Goal: Task Accomplishment & Management: Manage account settings

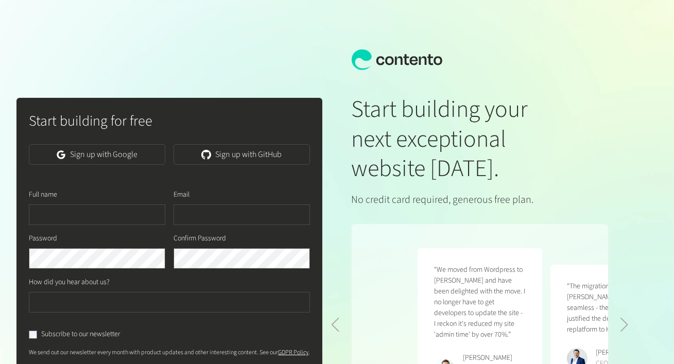
scroll to position [0, 265]
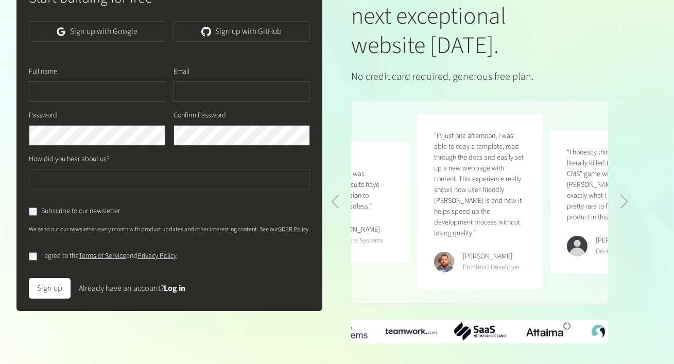
scroll to position [151, 0]
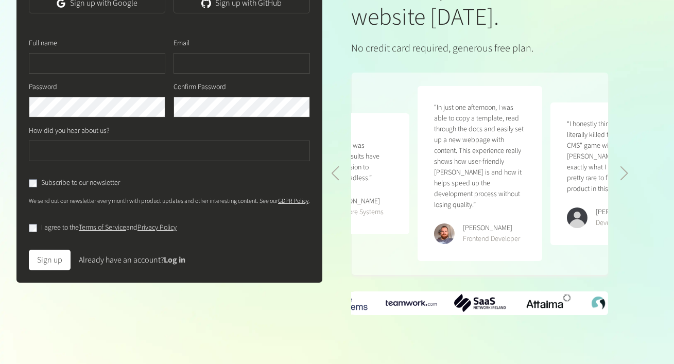
click at [178, 266] on link "Log in" at bounding box center [175, 259] width 22 height 11
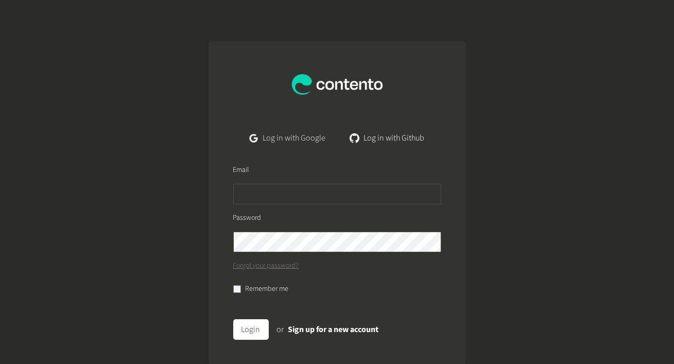
click at [326, 131] on link "Log in with Google" at bounding box center [287, 138] width 92 height 21
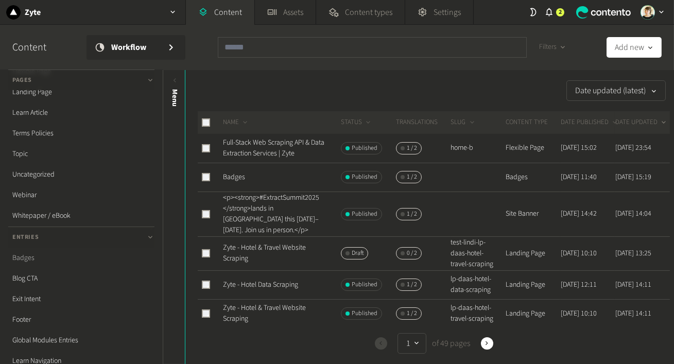
scroll to position [147, 0]
click at [31, 256] on link "Badges" at bounding box center [81, 257] width 146 height 21
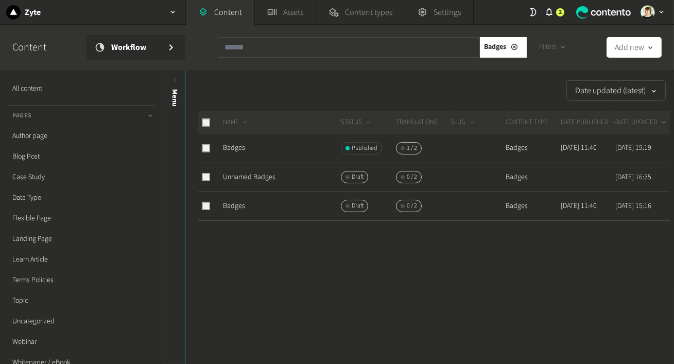
click at [246, 146] on td "Badges" at bounding box center [281, 148] width 118 height 29
click at [231, 149] on link "Badges" at bounding box center [234, 148] width 22 height 10
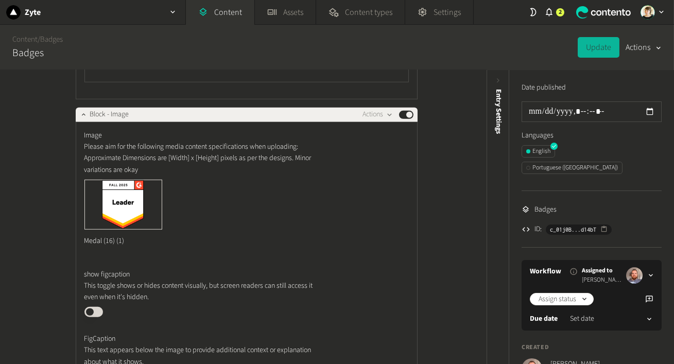
scroll to position [1358, 0]
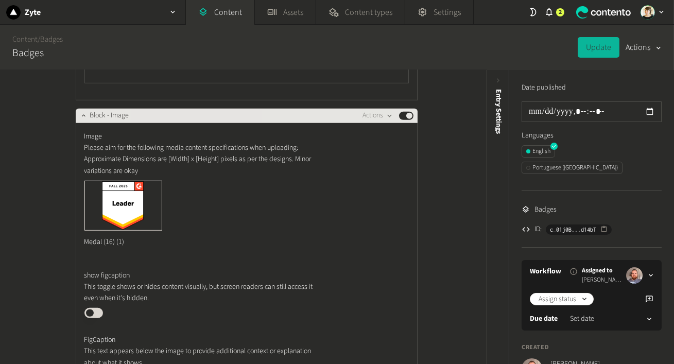
click at [409, 114] on button "Published" at bounding box center [406, 116] width 14 height 8
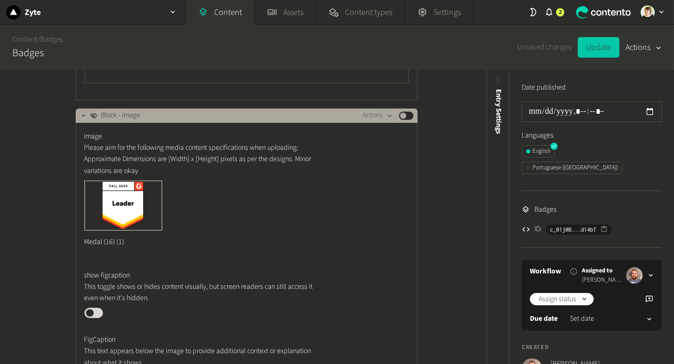
click at [600, 45] on button "Update" at bounding box center [599, 47] width 42 height 21
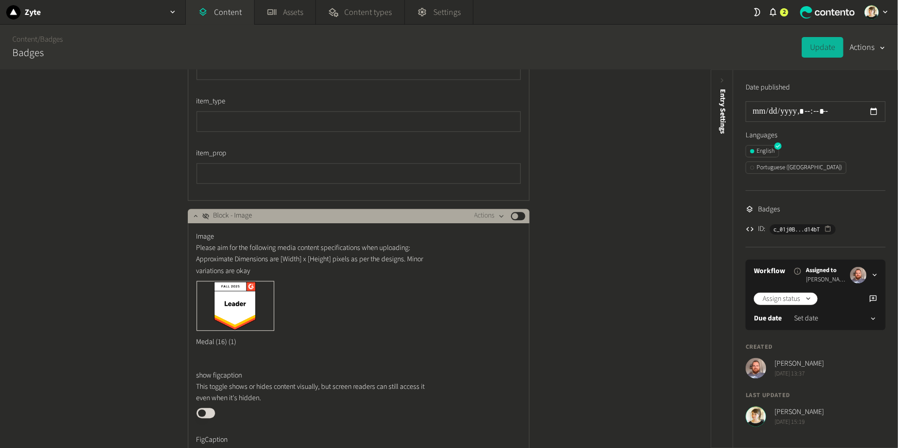
scroll to position [1259, 0]
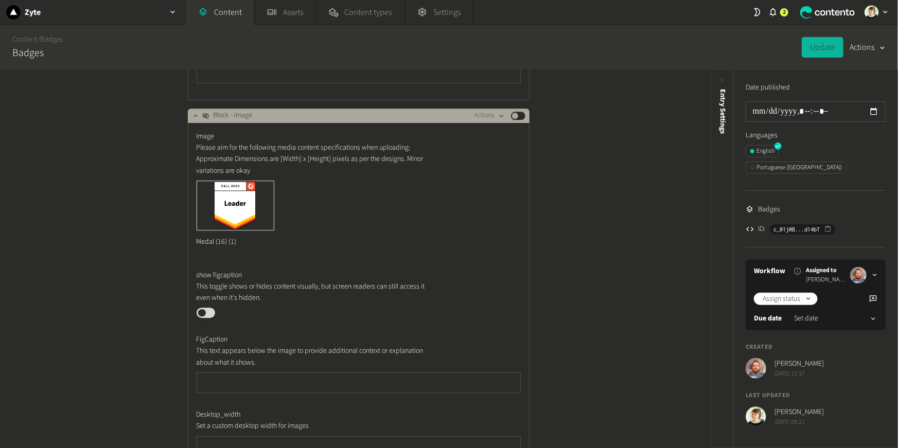
scroll to position [1357, 0]
click at [193, 119] on button "button" at bounding box center [196, 116] width 12 height 12
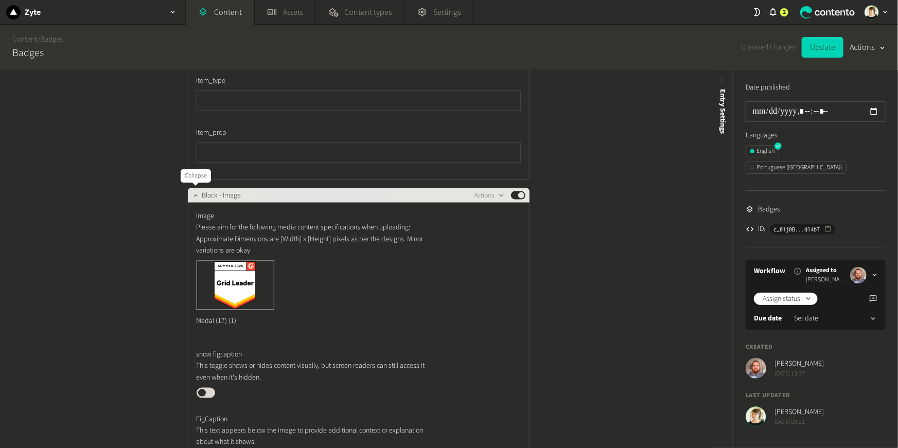
click at [194, 193] on icon "button" at bounding box center [195, 195] width 7 height 7
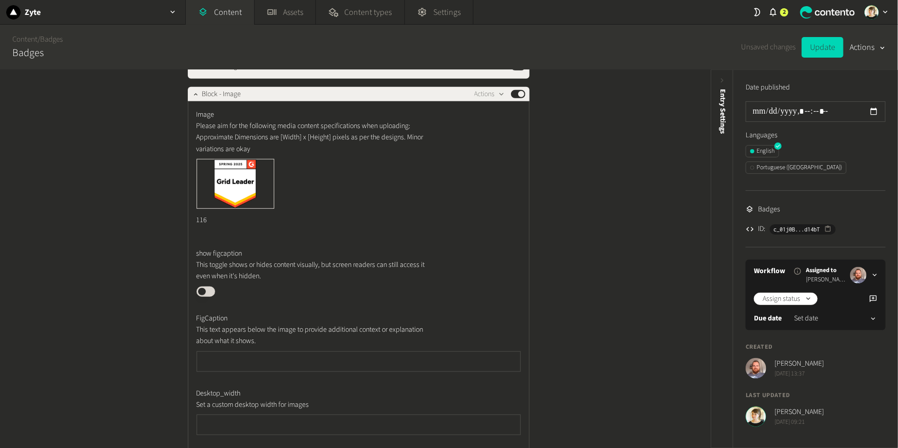
scroll to position [300, 0]
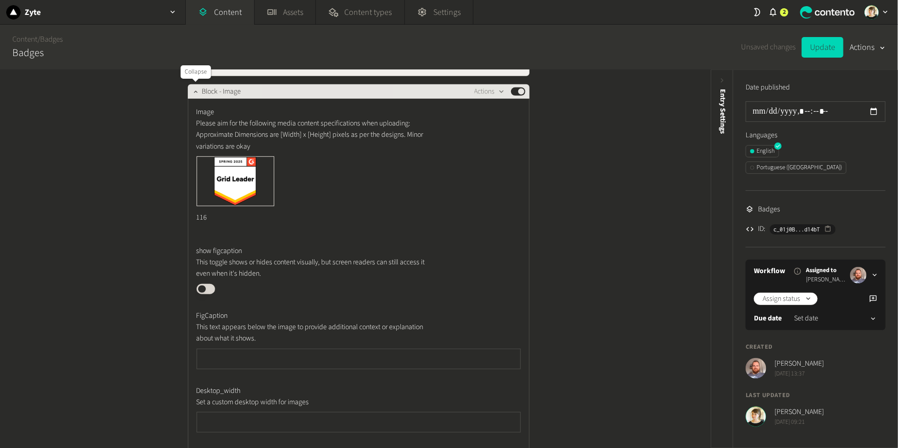
click at [193, 92] on icon "button" at bounding box center [195, 91] width 7 height 7
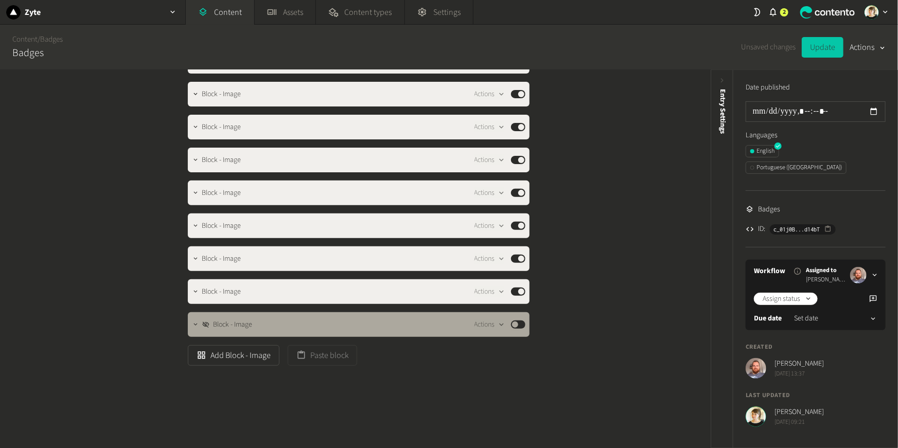
click at [828, 48] on button "Update" at bounding box center [823, 47] width 42 height 21
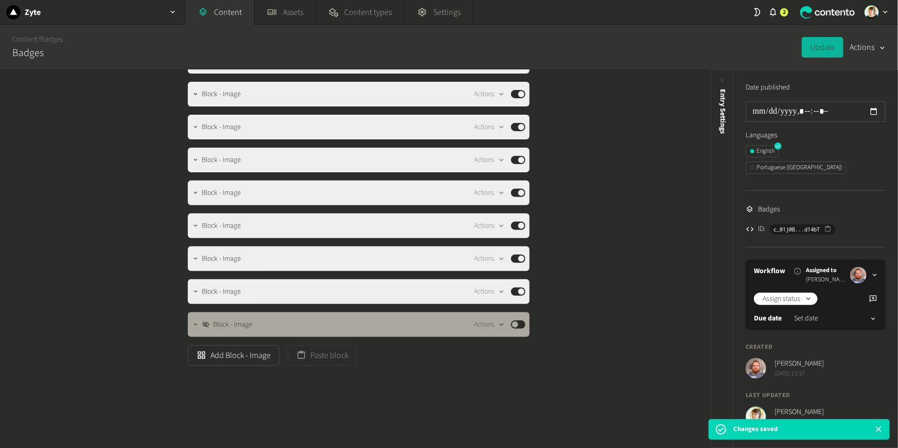
click at [628, 169] on div "Title ****** Badges Block - Image Actions Published Block - Image Actions Publi…" at bounding box center [355, 259] width 711 height 378
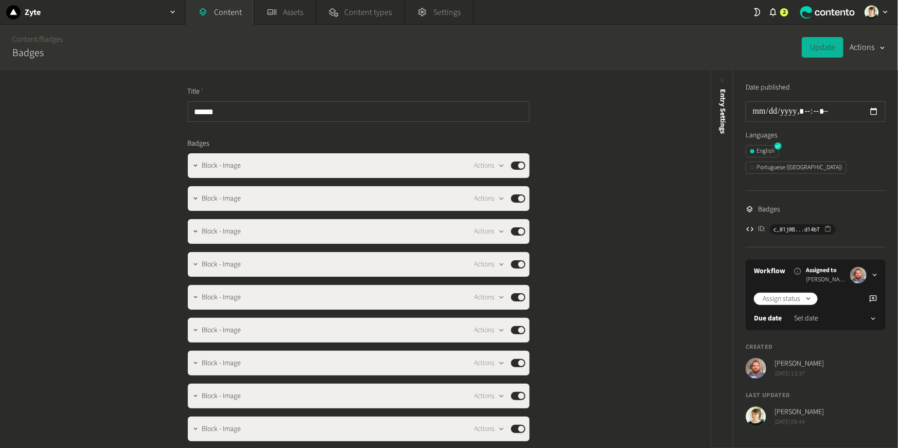
scroll to position [137, 0]
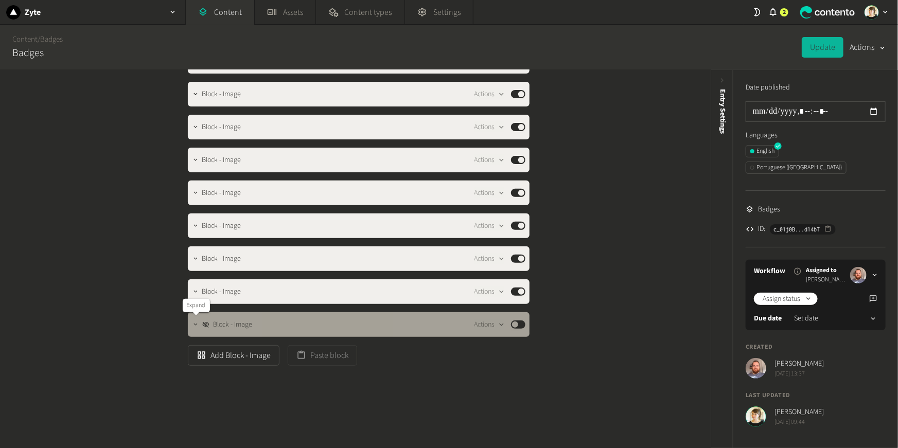
click at [195, 323] on icon "button" at bounding box center [195, 324] width 7 height 7
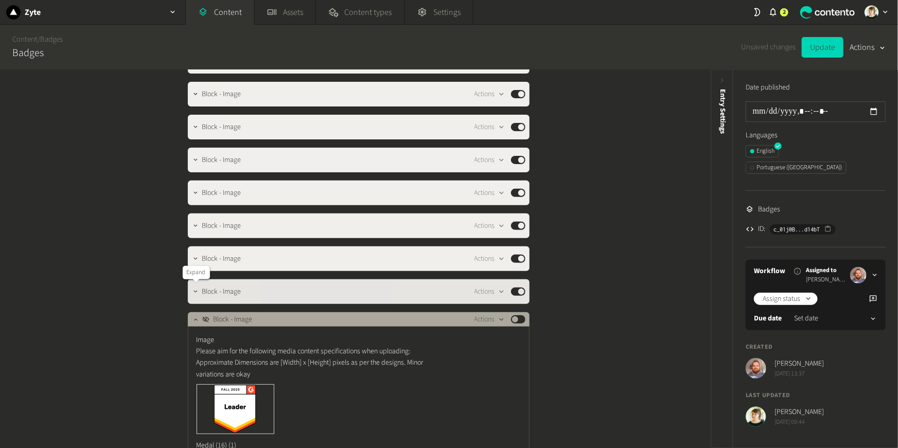
click at [195, 296] on button "button" at bounding box center [196, 291] width 12 height 12
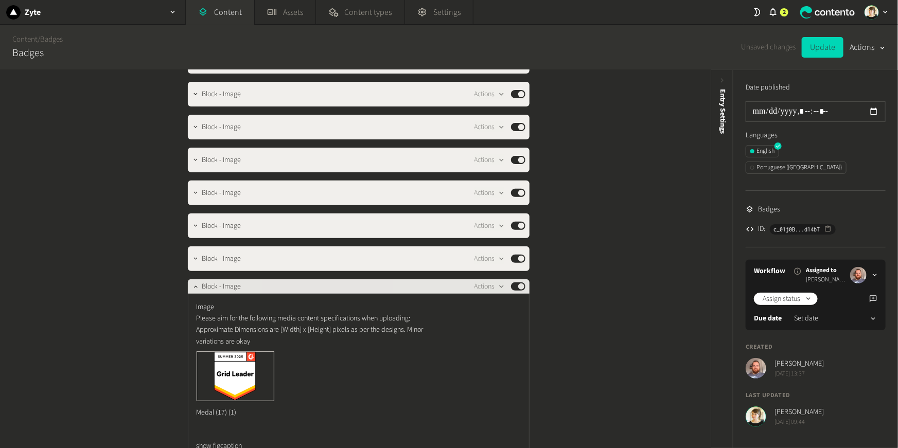
click at [520, 288] on button "Published" at bounding box center [518, 287] width 14 height 8
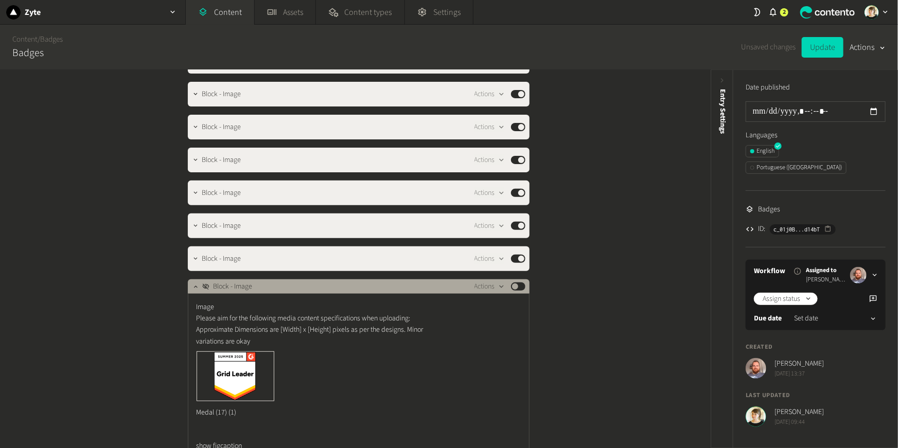
click at [574, 303] on div "Title ****** Badges Block - Image Actions Published Block - Image Actions Publi…" at bounding box center [355, 259] width 711 height 378
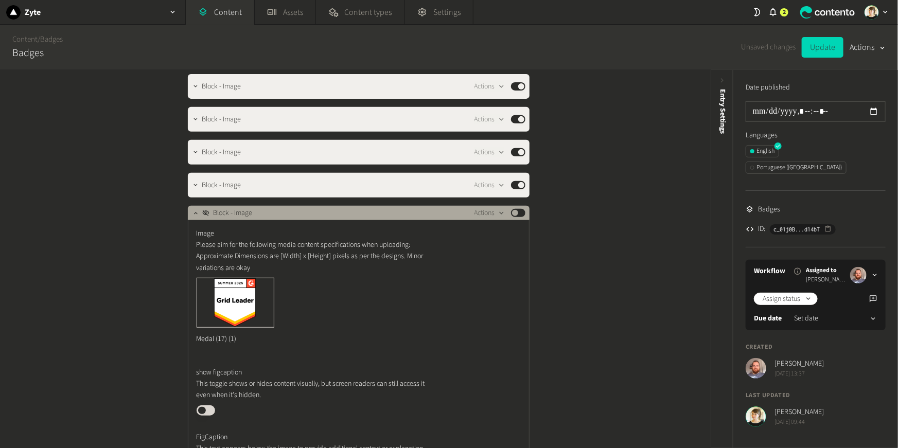
scroll to position [206, 0]
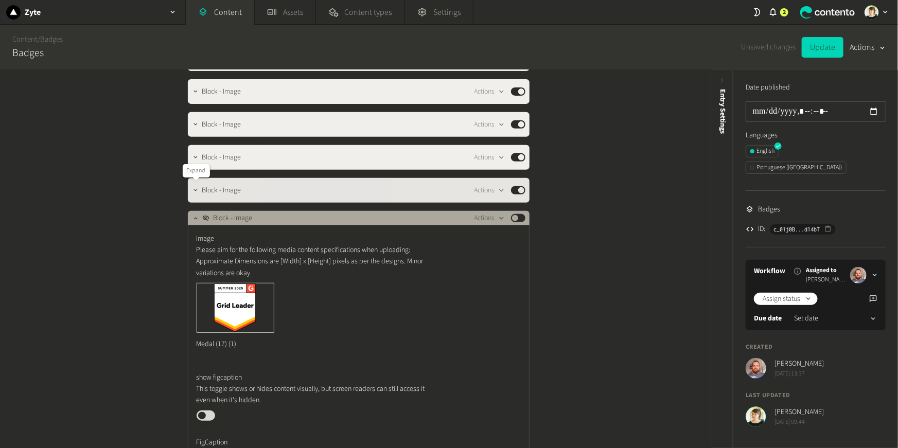
click at [199, 191] on icon "button" at bounding box center [195, 190] width 7 height 7
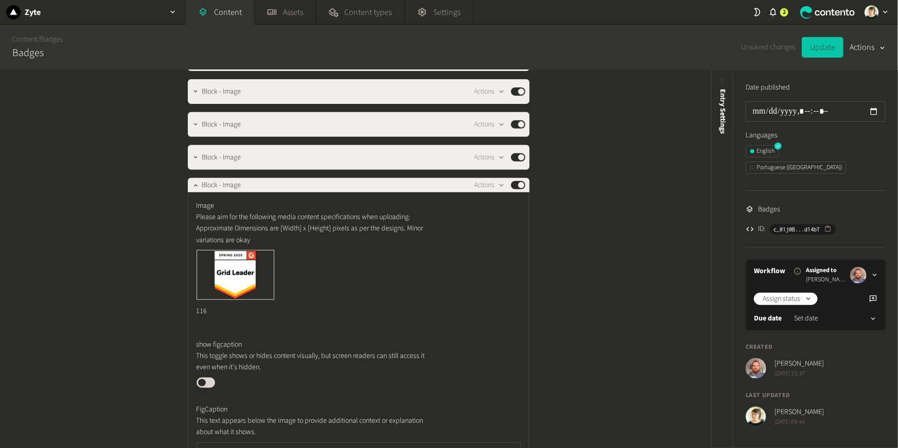
click at [823, 50] on button "Update" at bounding box center [823, 47] width 42 height 21
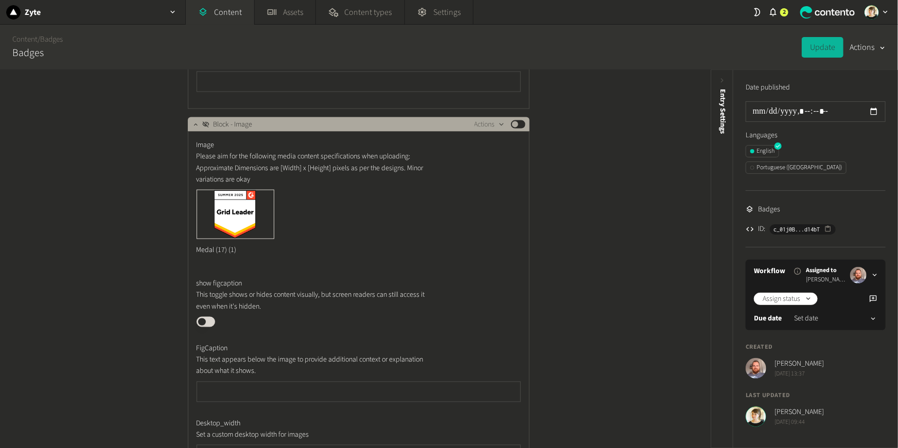
scroll to position [795, 0]
